Goal: Task Accomplishment & Management: Use online tool/utility

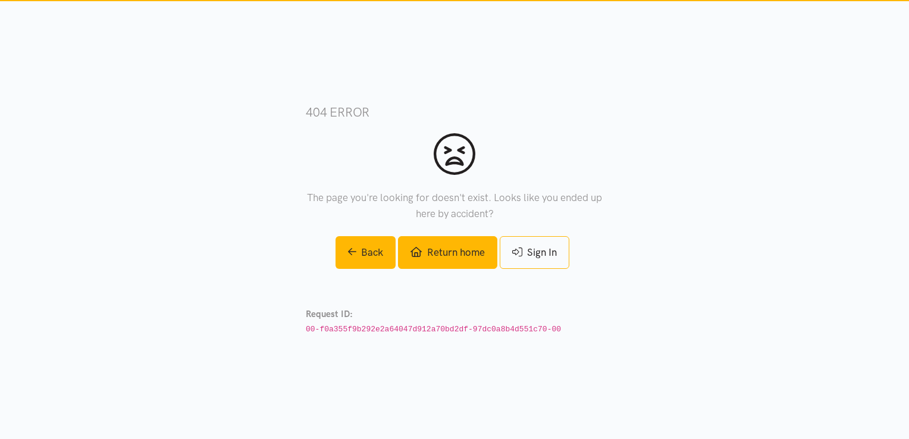
click at [440, 252] on link "Return home" at bounding box center [447, 252] width 99 height 33
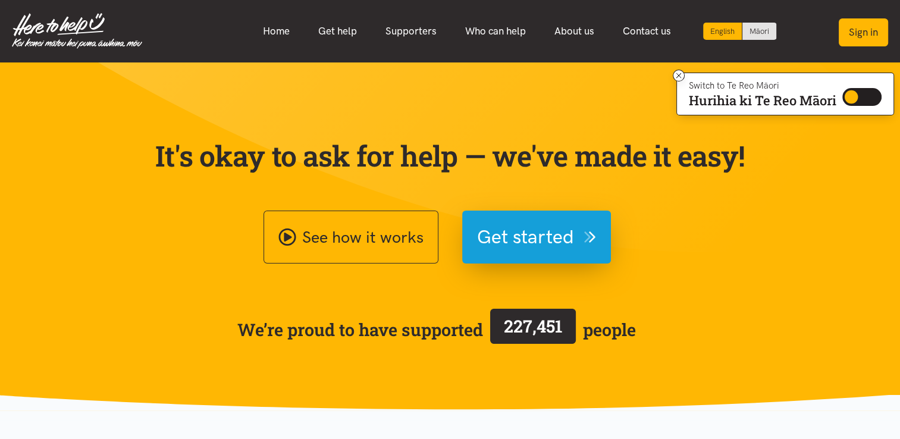
click at [860, 32] on button "Sign in" at bounding box center [863, 32] width 49 height 28
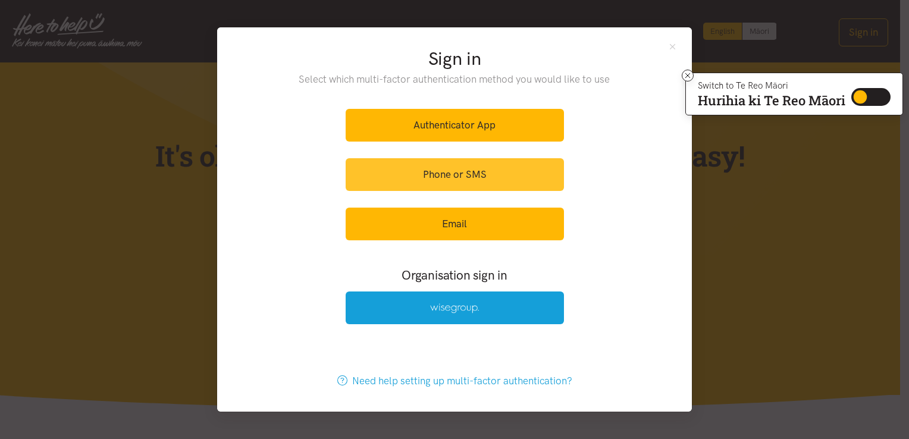
click at [478, 184] on link "Phone or SMS" at bounding box center [455, 174] width 218 height 33
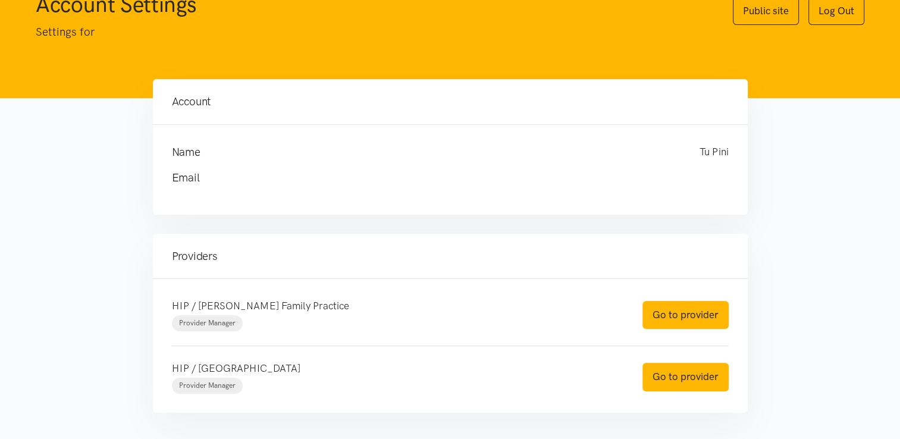
scroll to position [107, 0]
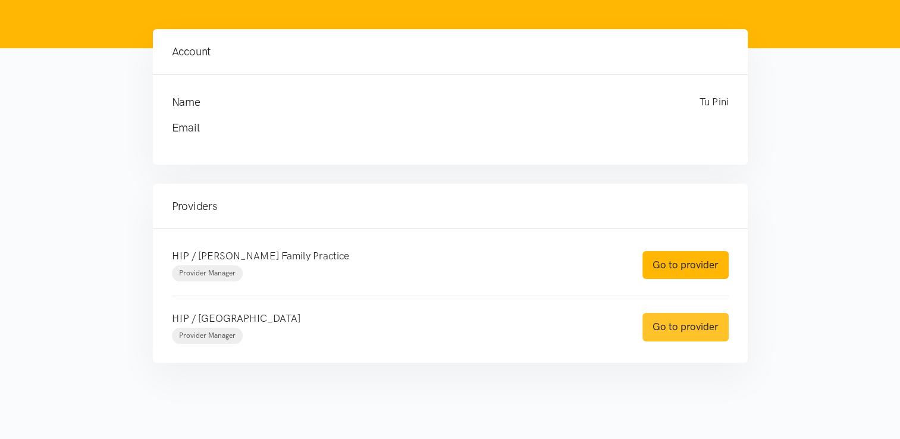
click at [674, 330] on link "Go to provider" at bounding box center [686, 327] width 86 height 28
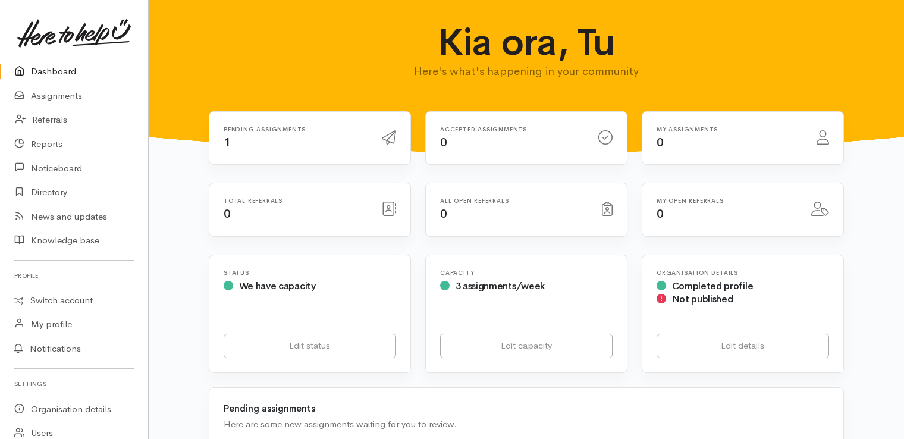
click at [284, 133] on div "Pending assignments 1" at bounding box center [296, 138] width 158 height 24
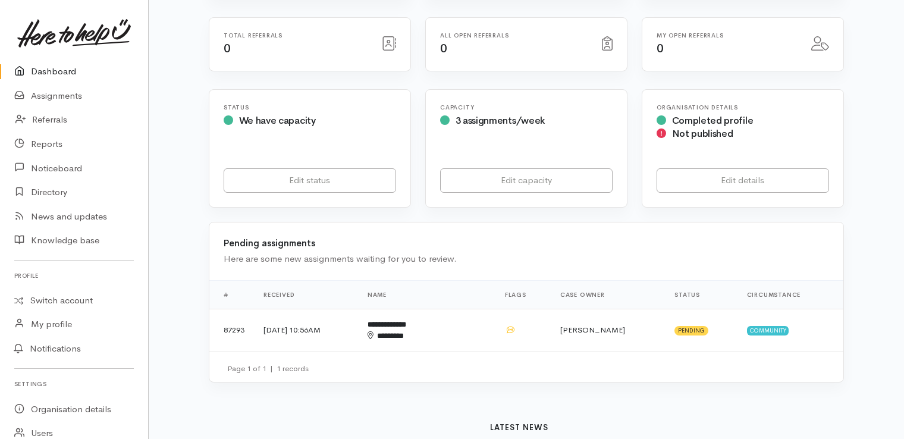
scroll to position [176, 0]
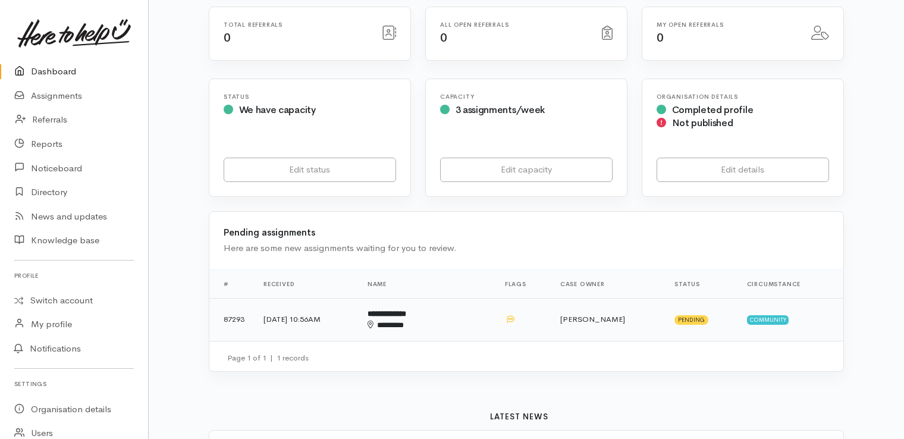
click at [433, 319] on div "********" at bounding box center [409, 325] width 82 height 12
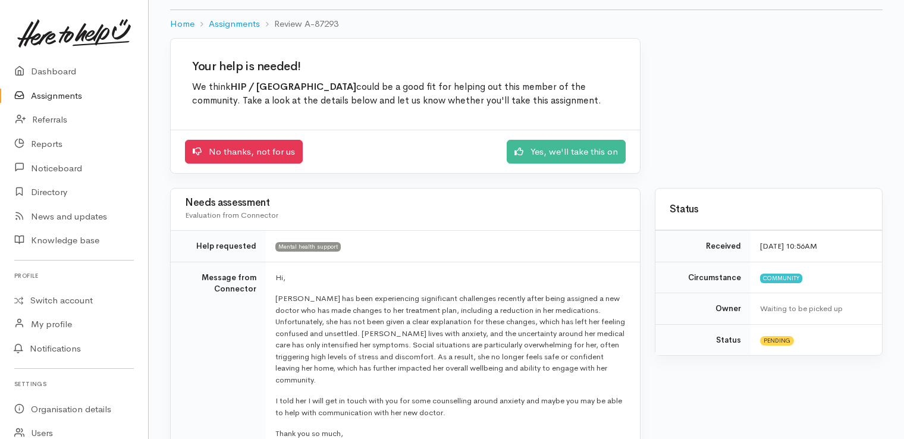
scroll to position [64, 0]
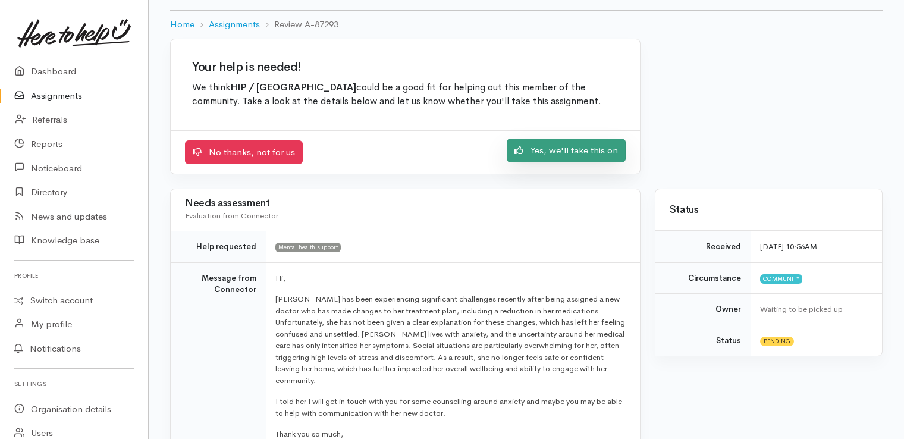
click at [554, 154] on link "Yes, we'll take this on" at bounding box center [566, 151] width 119 height 24
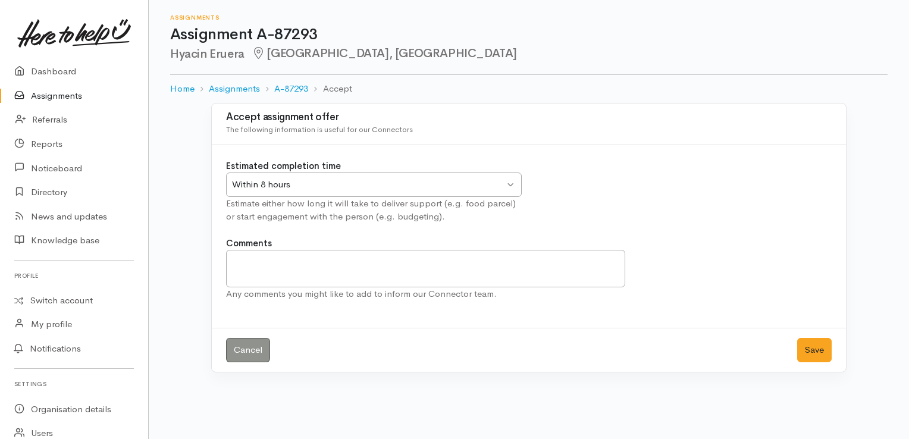
drag, startPoint x: 247, startPoint y: 58, endPoint x: 171, endPoint y: 61, distance: 76.2
click at [171, 61] on div "Assignments Assignment A-87293 Hyacin Eruera Brookfield, Tauranga" at bounding box center [529, 37] width 718 height 75
copy h2 "Hyacin Eruera"
click at [515, 182] on div "Within 8 hours Within 8 hours" at bounding box center [374, 185] width 296 height 24
click at [248, 264] on textarea "Comments" at bounding box center [425, 268] width 399 height 37
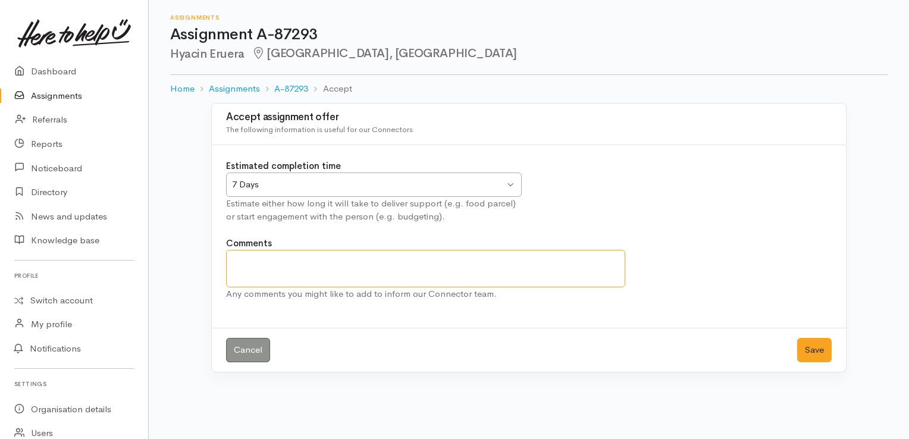
click at [287, 262] on textarea "Comments" at bounding box center [425, 268] width 399 height 37
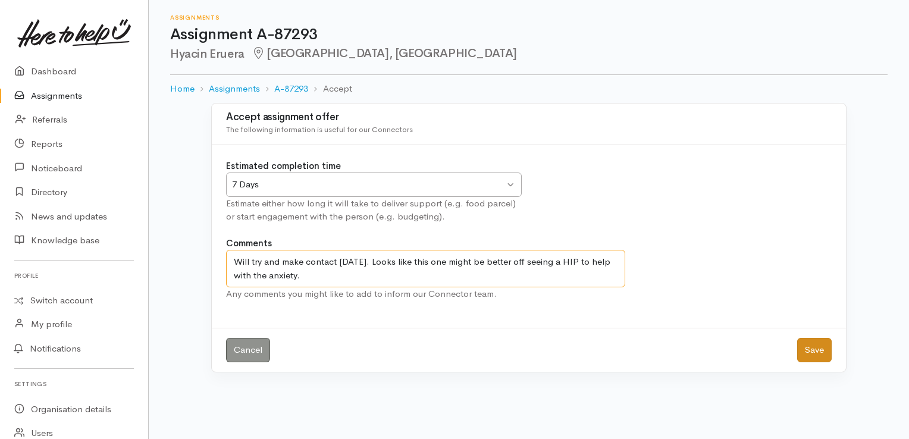
type textarea "Will try and make contact today. Looks like this one might be better off seeing…"
click at [812, 349] on button "Save" at bounding box center [814, 350] width 35 height 24
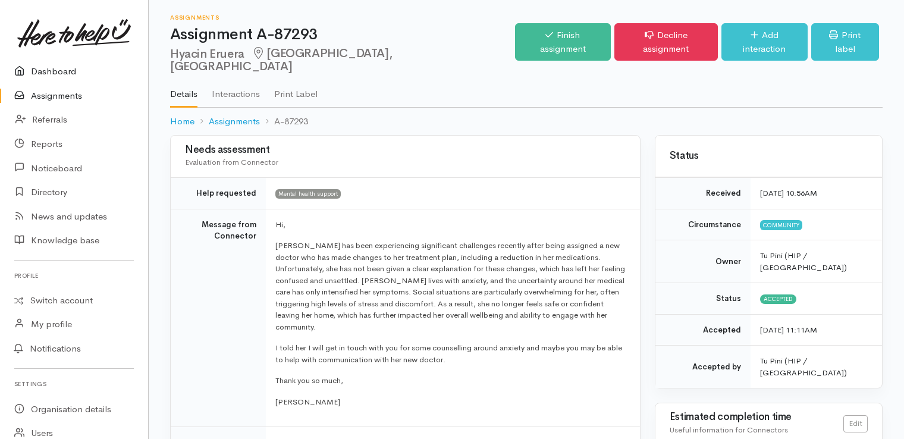
click at [67, 76] on link "Dashboard" at bounding box center [74, 71] width 148 height 24
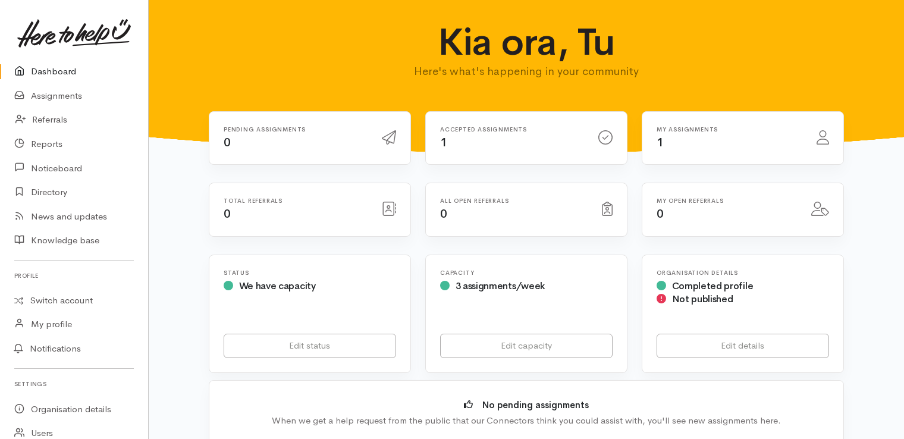
click at [540, 145] on div "Accepted assignments 1" at bounding box center [512, 138] width 158 height 24
click at [513, 128] on h6 "Accepted assignments" at bounding box center [512, 129] width 144 height 7
click at [603, 138] on icon at bounding box center [606, 137] width 14 height 14
click at [81, 96] on link "Assignments" at bounding box center [74, 96] width 148 height 24
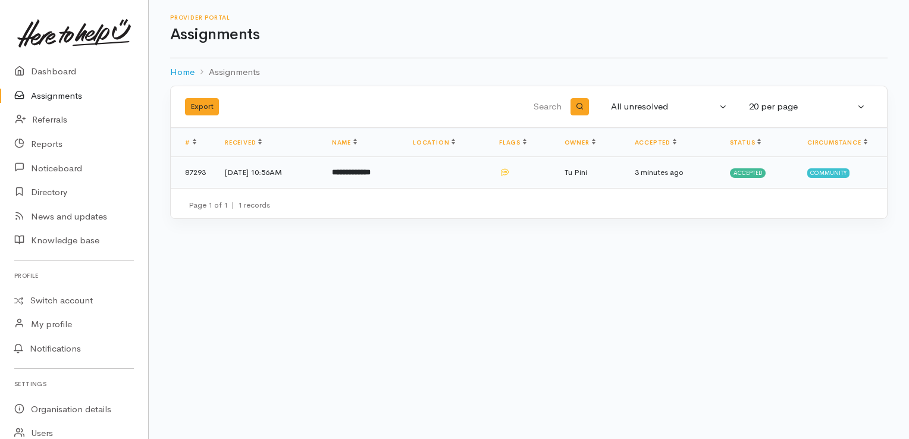
click at [371, 171] on b "**********" at bounding box center [351, 172] width 39 height 8
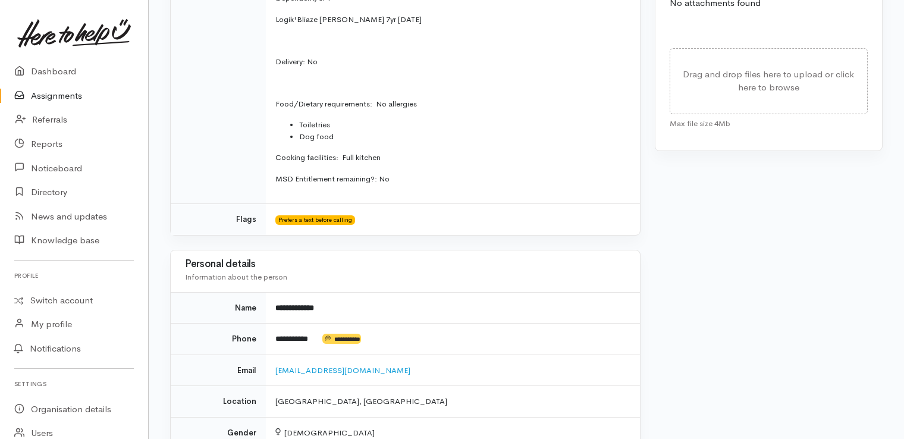
scroll to position [651, 0]
